Goal: Task Accomplishment & Management: Manage account settings

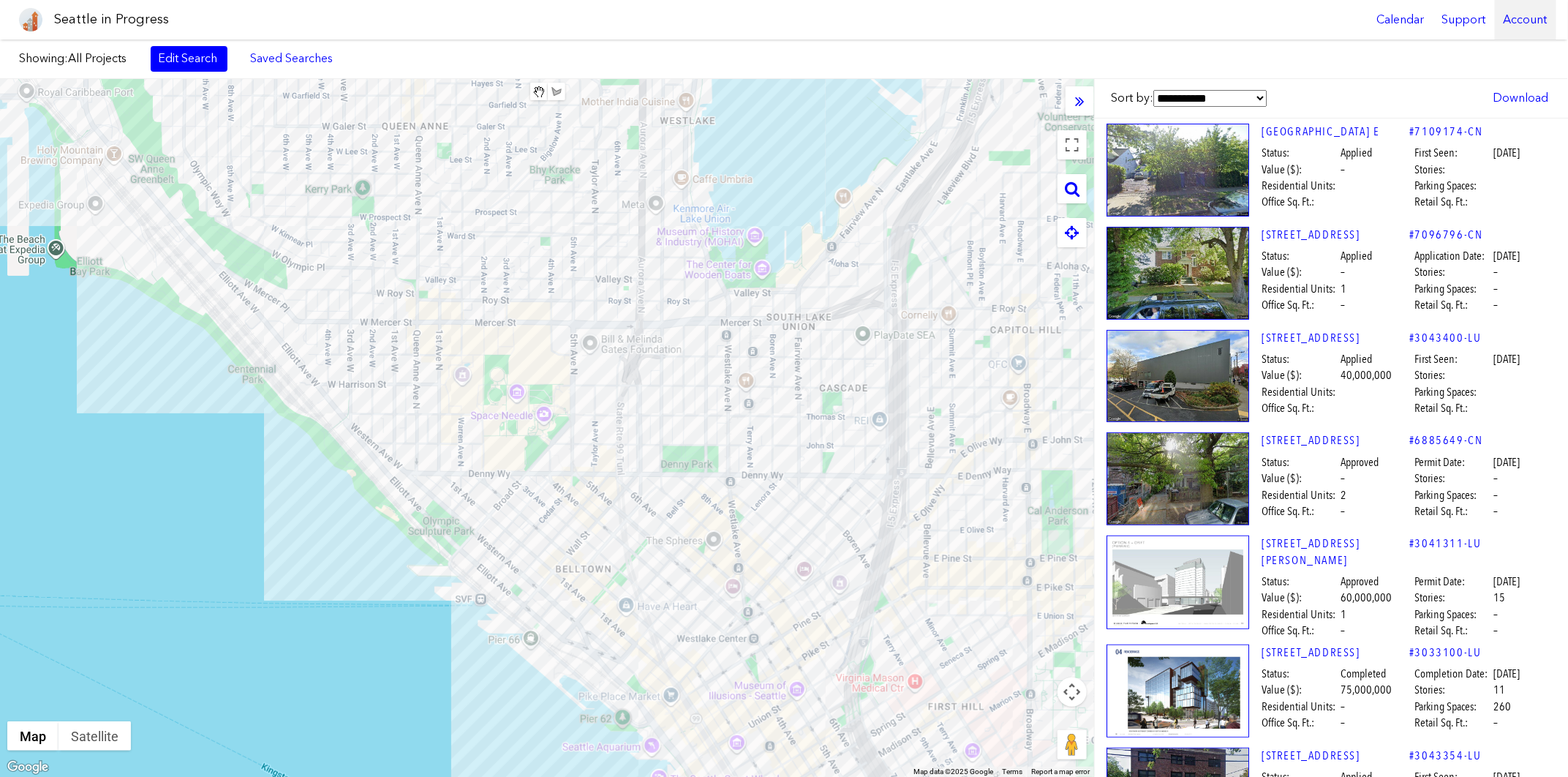
click at [1517, 22] on div "Account" at bounding box center [1525, 19] width 62 height 39
click at [1422, 118] on link "Account Details" at bounding box center [1431, 122] width 170 height 32
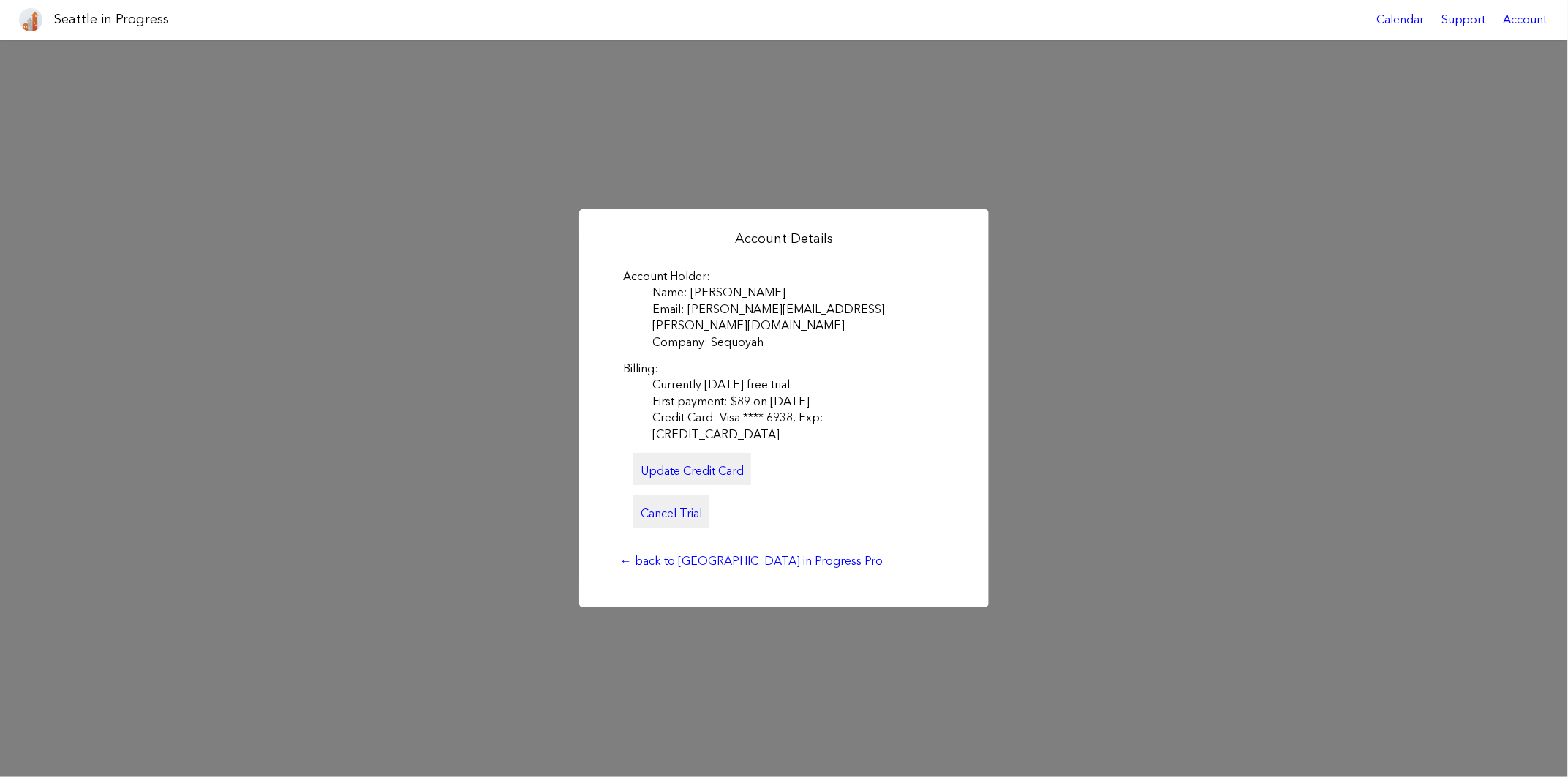
click at [654, 501] on link "Cancel Trial" at bounding box center [671, 511] width 76 height 32
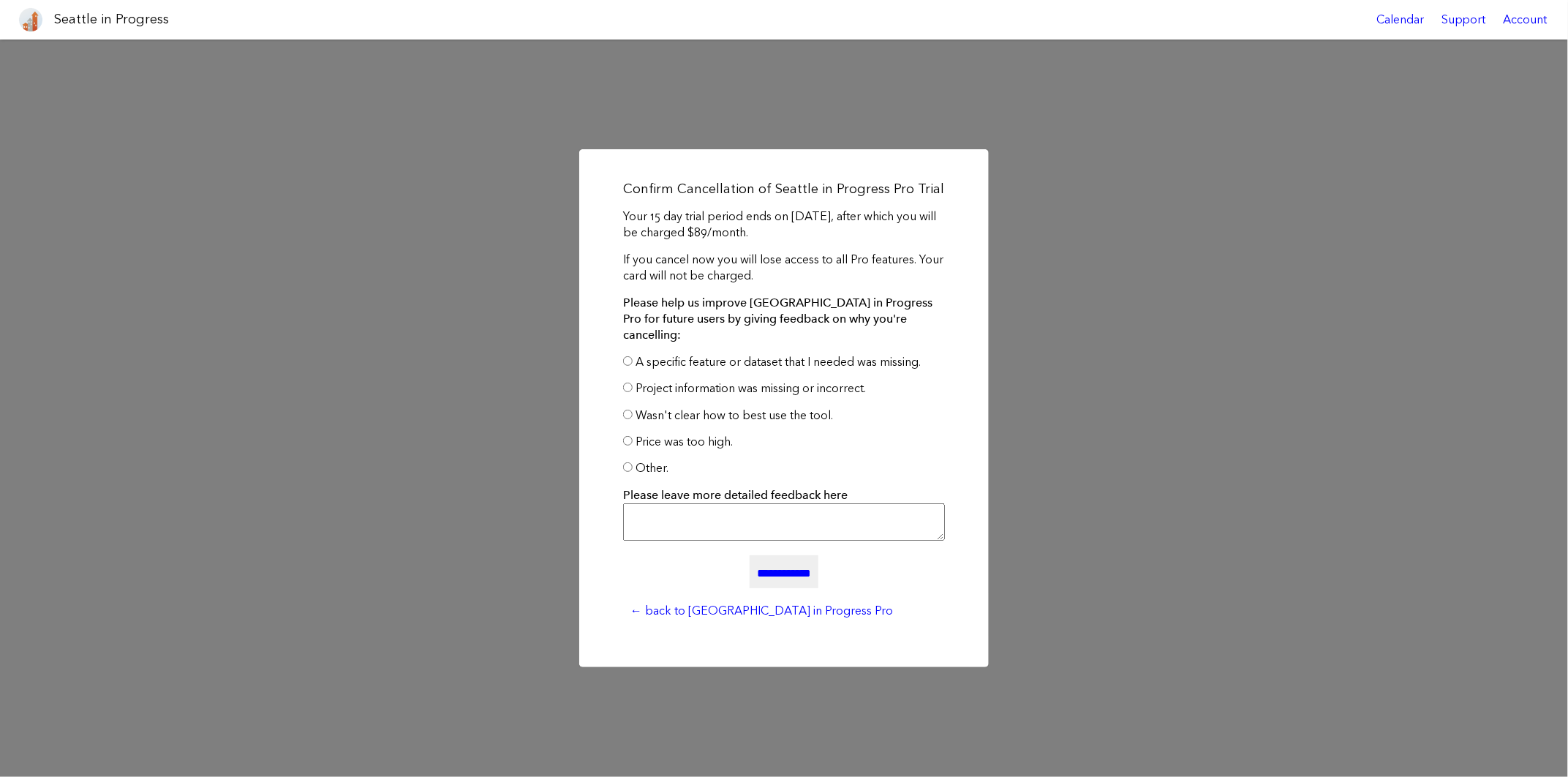
click at [763, 573] on input "**********" at bounding box center [784, 571] width 69 height 32
